Goal: Task Accomplishment & Management: Use online tool/utility

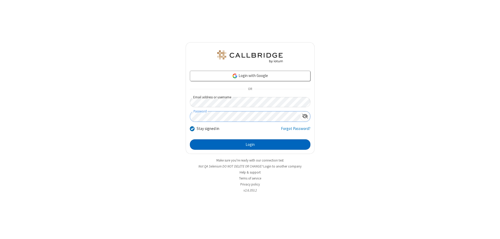
click at [250, 144] on button "Login" at bounding box center [250, 144] width 121 height 10
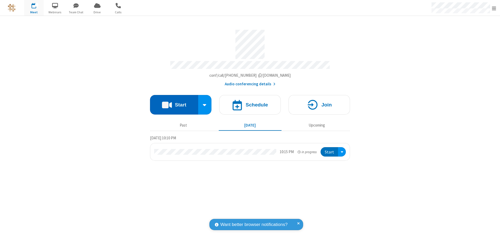
click at [174, 102] on button "Start" at bounding box center [174, 105] width 48 height 20
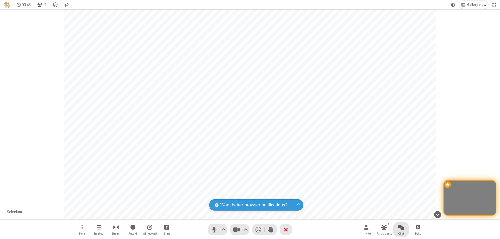
click at [401, 227] on span "Open chat" at bounding box center [401, 227] width 6 height 7
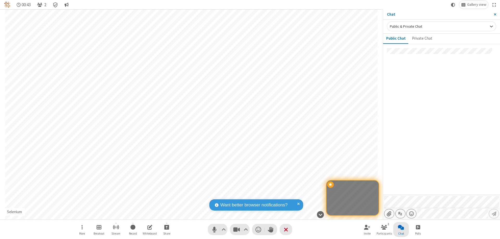
type input "C:\fakepath\doc_test.docx"
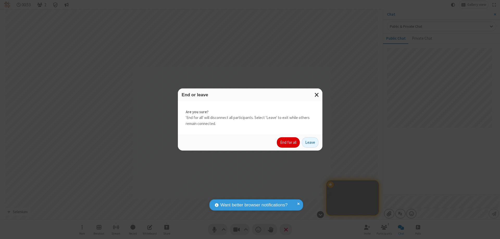
click at [289, 142] on button "End for all" at bounding box center [288, 142] width 23 height 10
